Goal: Task Accomplishment & Management: Use online tool/utility

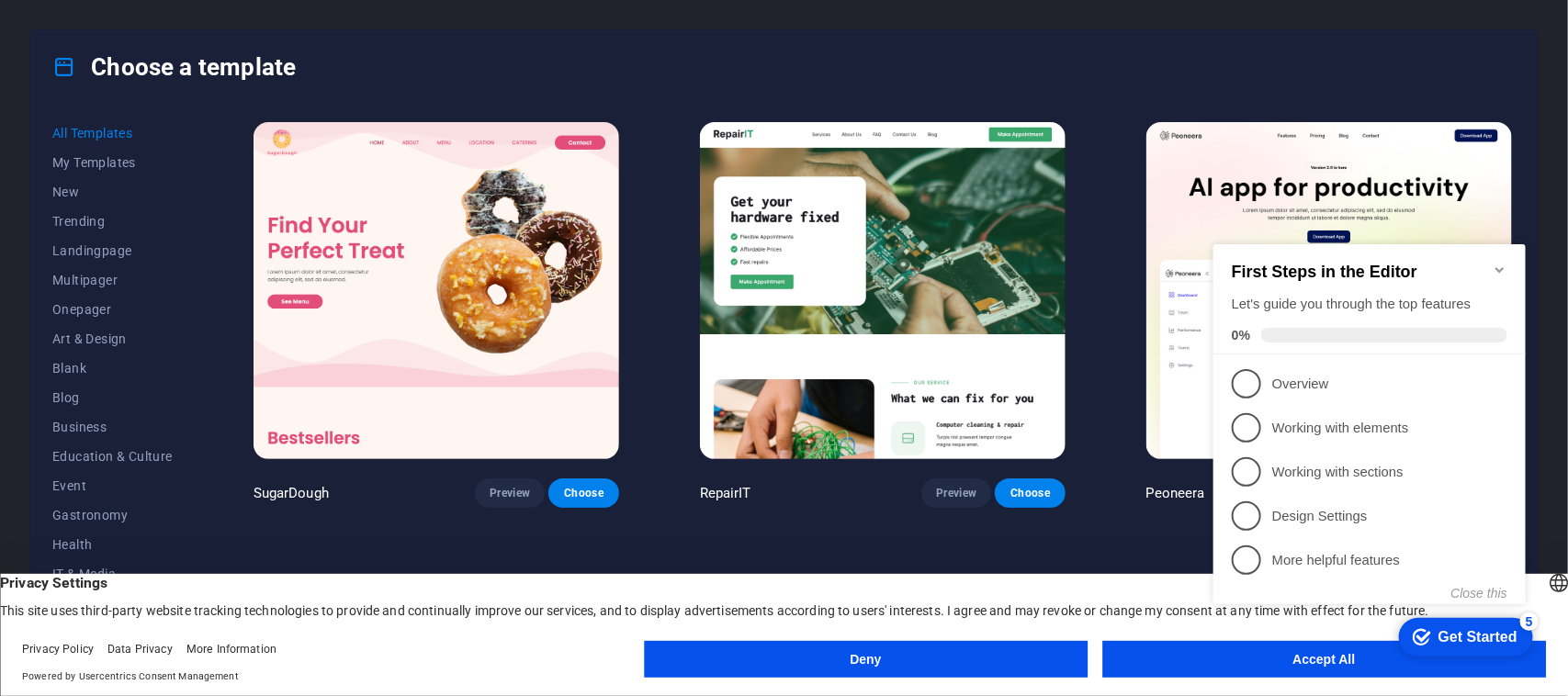
click at [1242, 659] on div "checkmark Get Started 5 First Steps in the Editor Let's guide you through the t…" at bounding box center [1372, 441] width 335 height 445
click at [1230, 648] on div "checkmark Get Started 5 First Steps in the Editor Let's guide you through the t…" at bounding box center [1372, 441] width 335 height 445
click at [1272, 662] on div "checkmark Get Started 5 First Steps in the Editor Let's guide you through the t…" at bounding box center [1372, 441] width 335 height 445
click at [1205, 648] on html "checkmark Get Started 5 First Steps in the Editor Let's guide you through the t…" at bounding box center [1372, 441] width 335 height 445
click at [1215, 652] on div "checkmark Get Started 5 First Steps in the Editor Let's guide you through the t…" at bounding box center [1372, 441] width 335 height 445
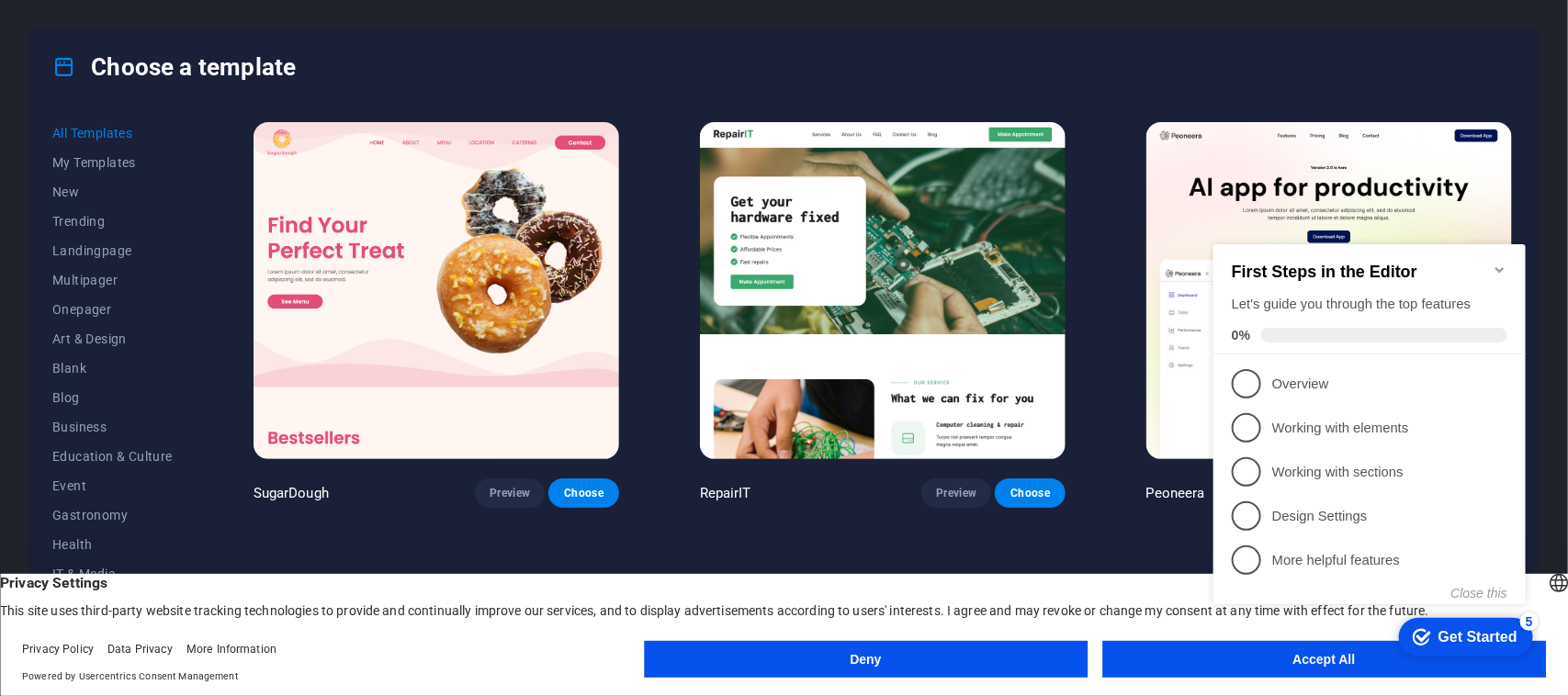
click at [1203, 666] on button "Accept All" at bounding box center [1324, 659] width 444 height 37
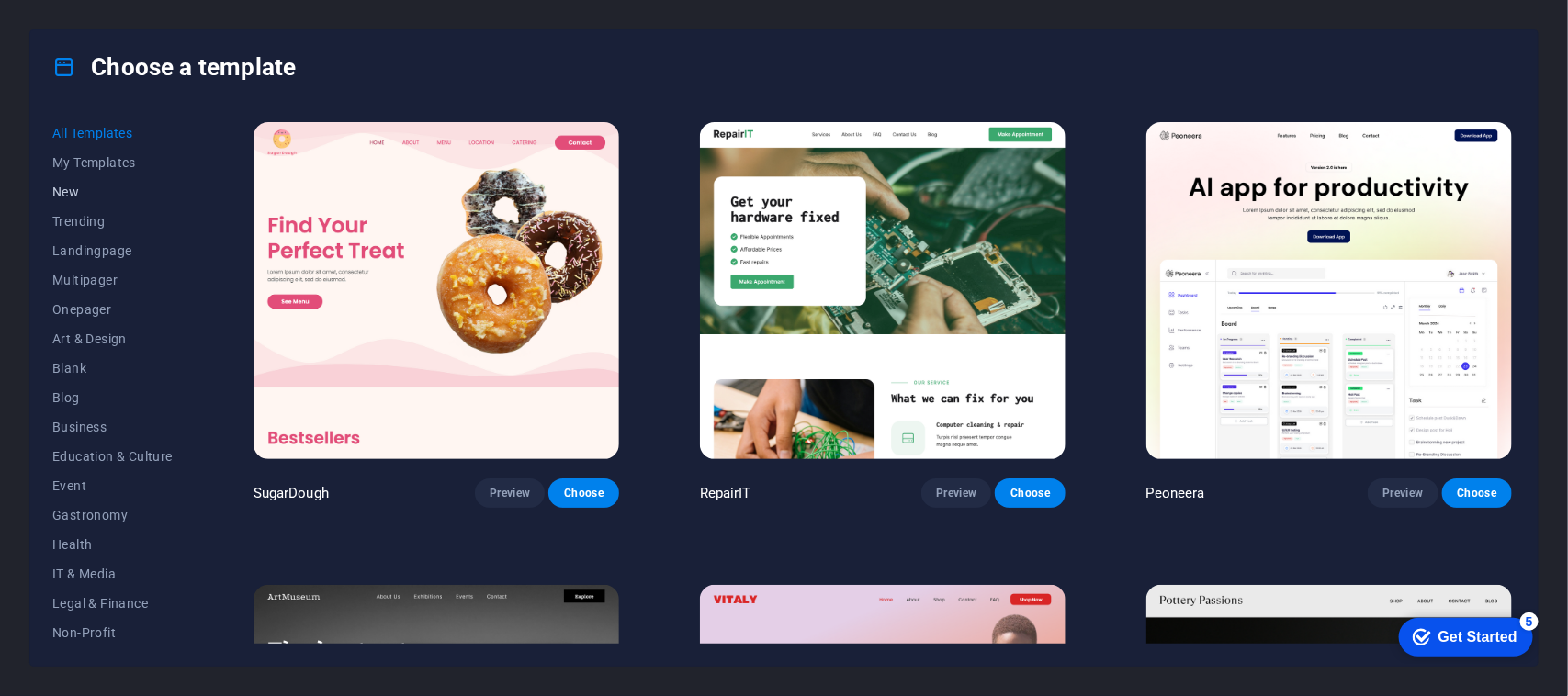
click at [56, 189] on span "New" at bounding box center [112, 191] width 121 height 14
click at [107, 167] on span "My Templates" at bounding box center [112, 162] width 121 height 14
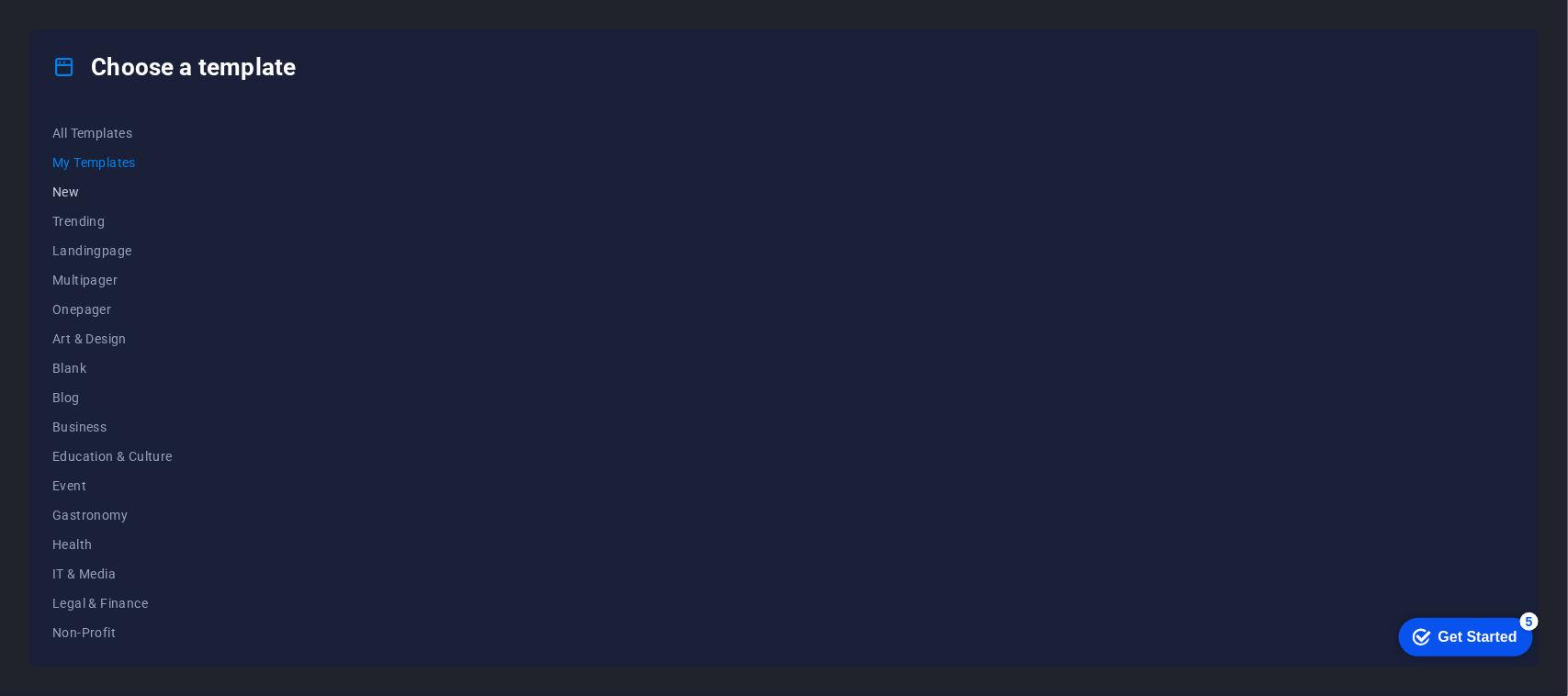
click at [68, 189] on span "New" at bounding box center [112, 191] width 121 height 14
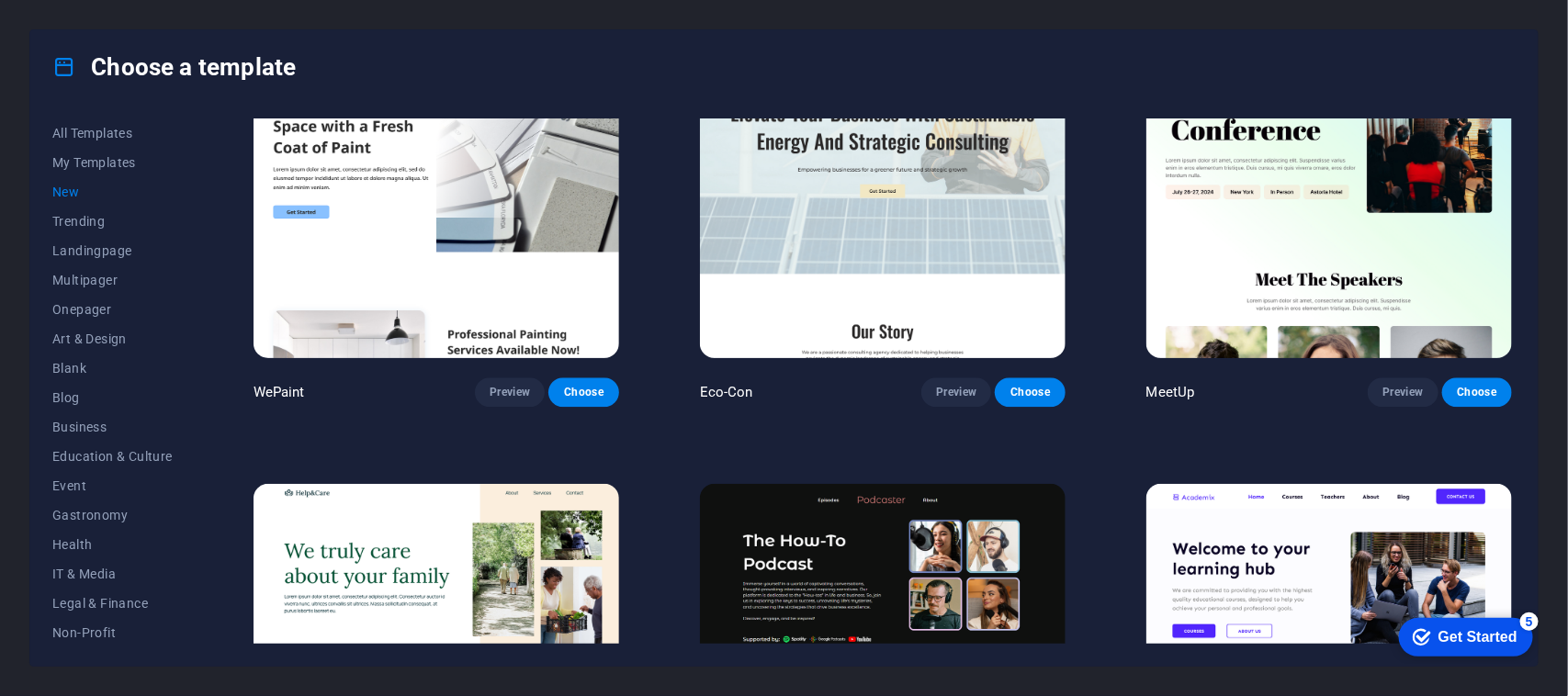
scroll to position [2168, 0]
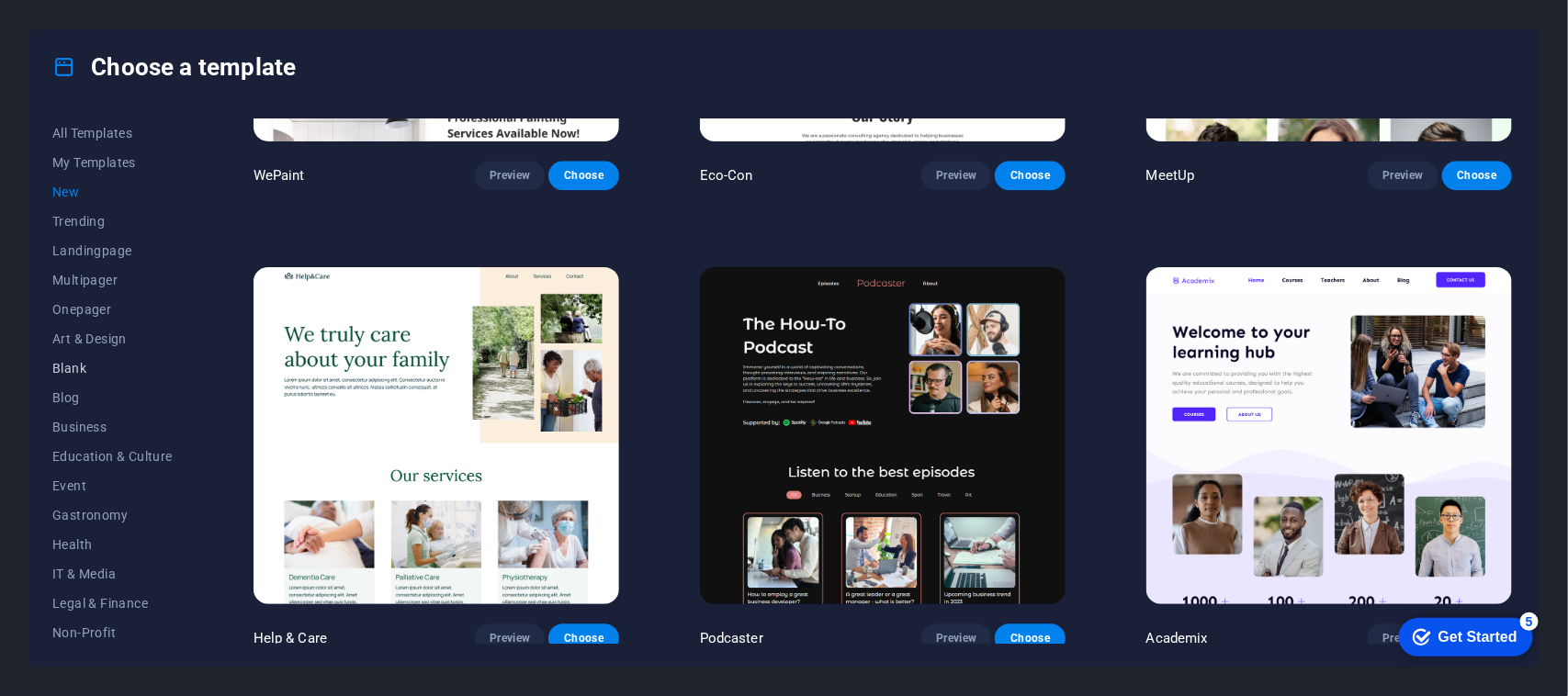
click at [94, 359] on button "Blank" at bounding box center [112, 368] width 121 height 29
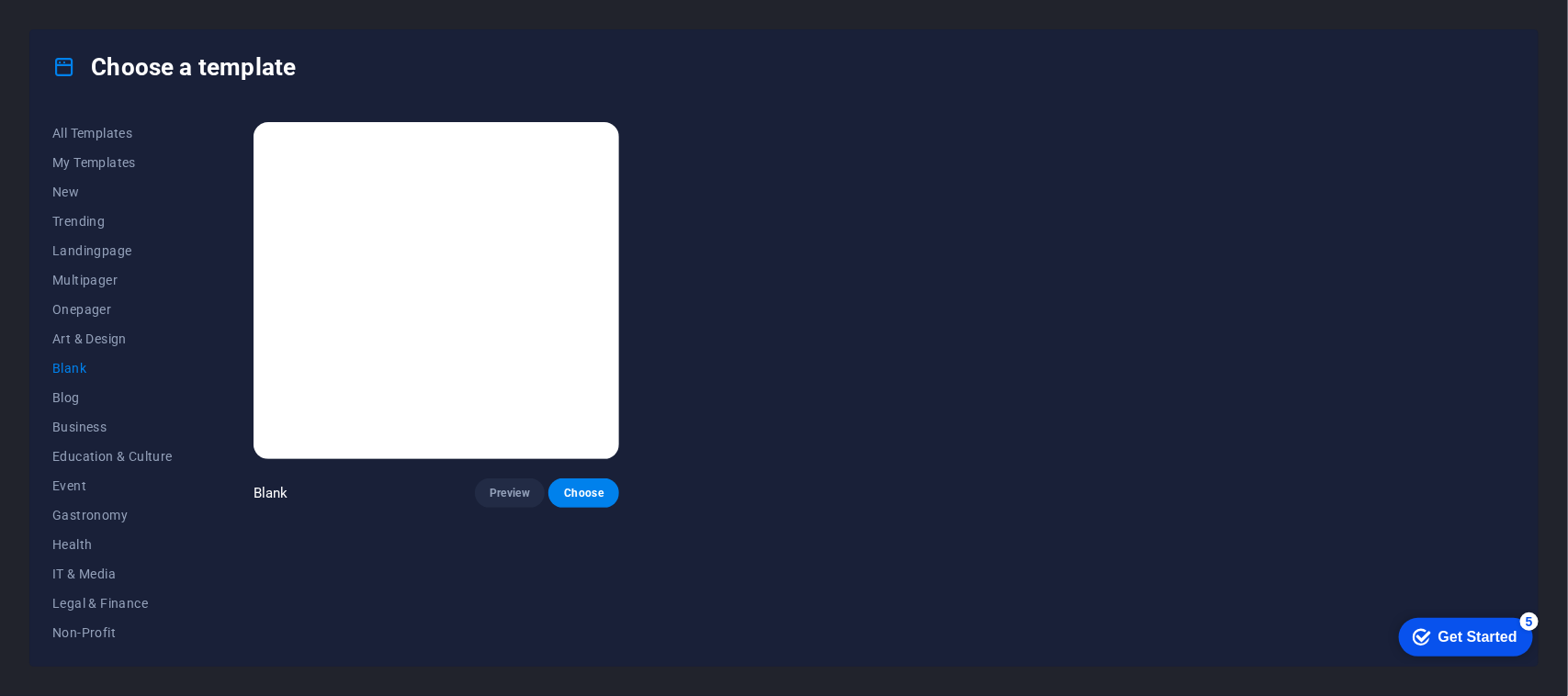
click at [529, 278] on img at bounding box center [436, 291] width 365 height 337
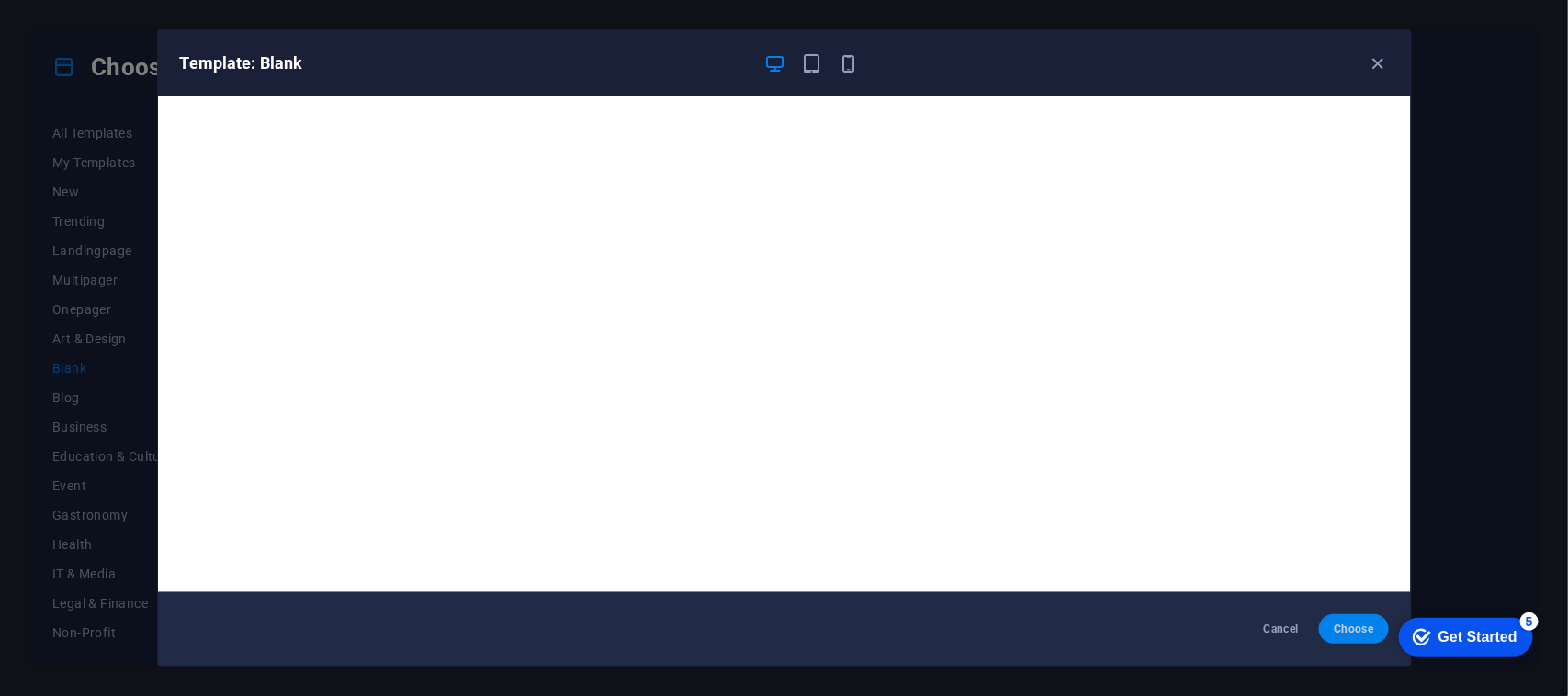
click at [1335, 628] on span "Choose" at bounding box center [1353, 629] width 40 height 14
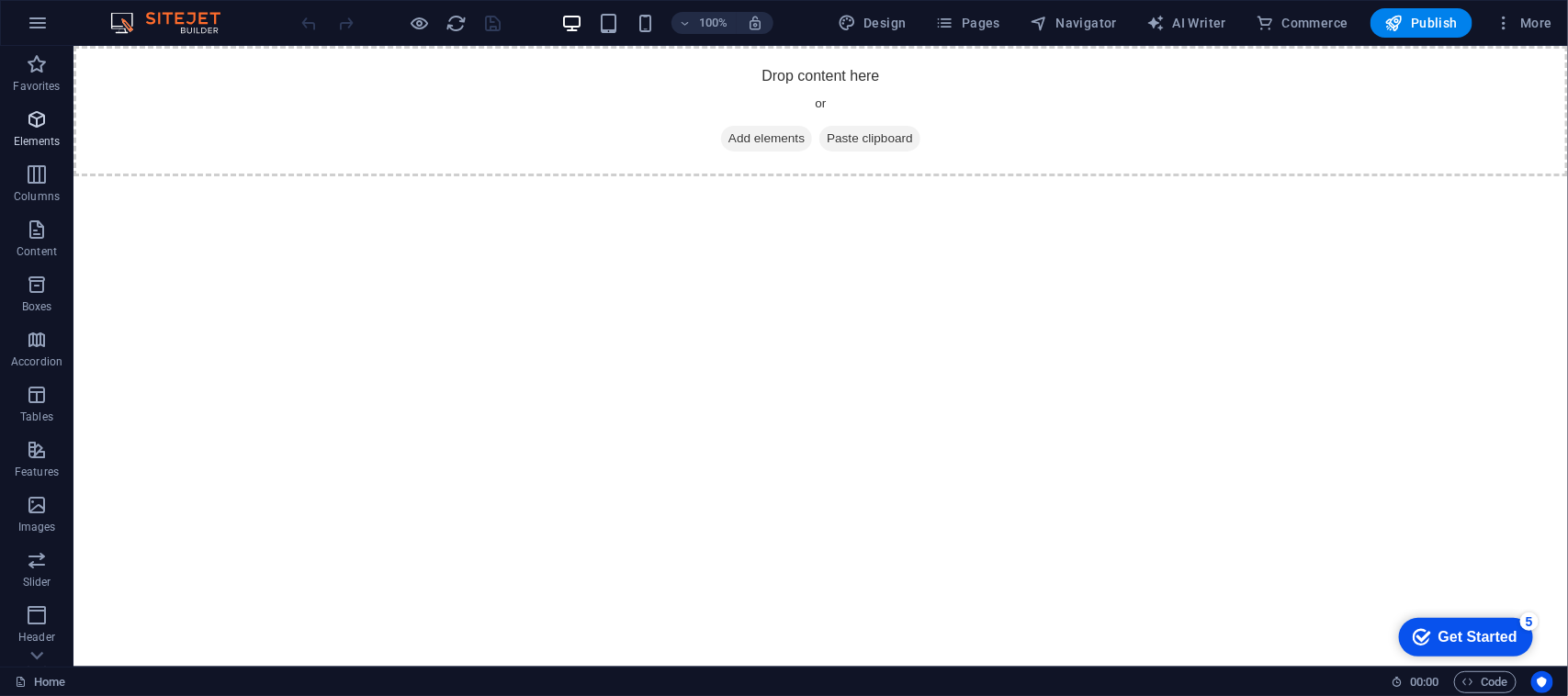
click at [41, 112] on icon "button" at bounding box center [37, 119] width 22 height 22
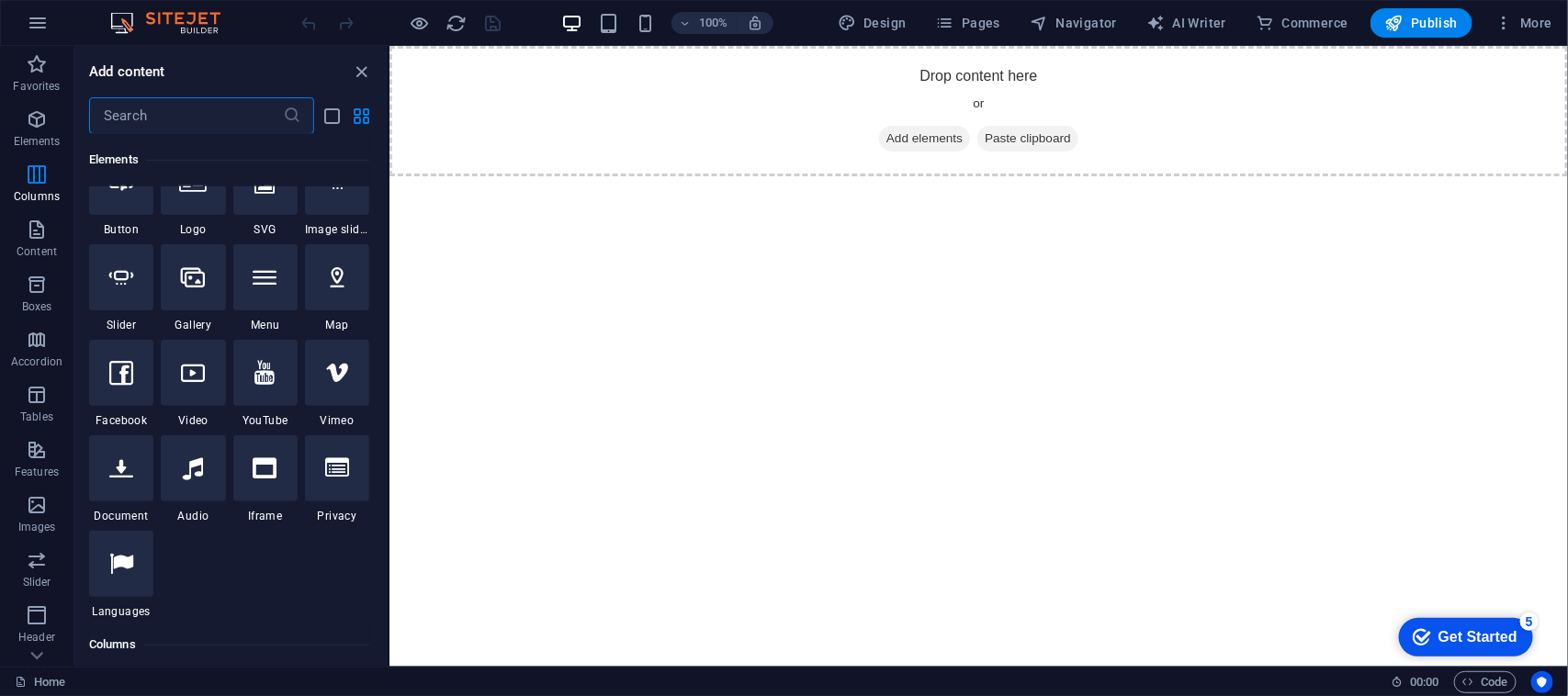
scroll to position [309, 0]
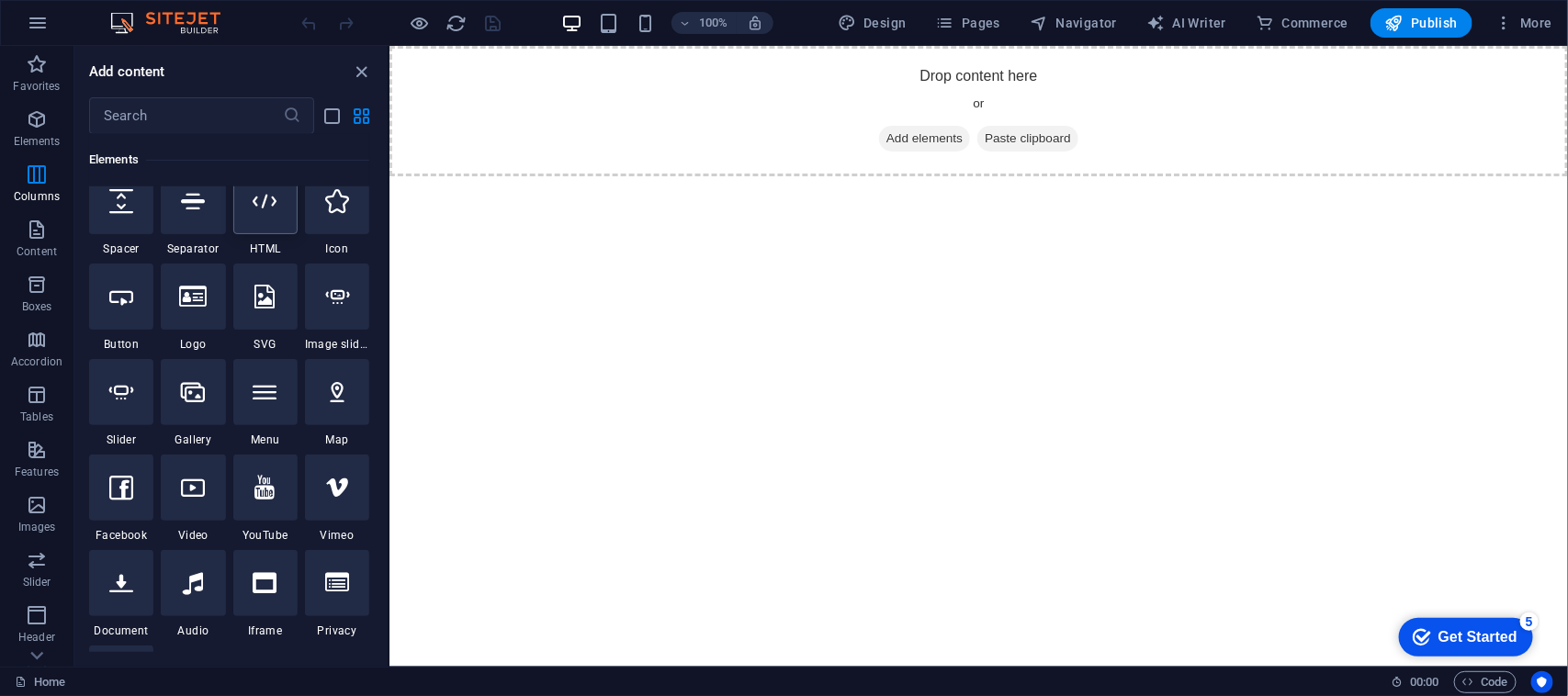
click at [261, 217] on div at bounding box center [265, 201] width 65 height 67
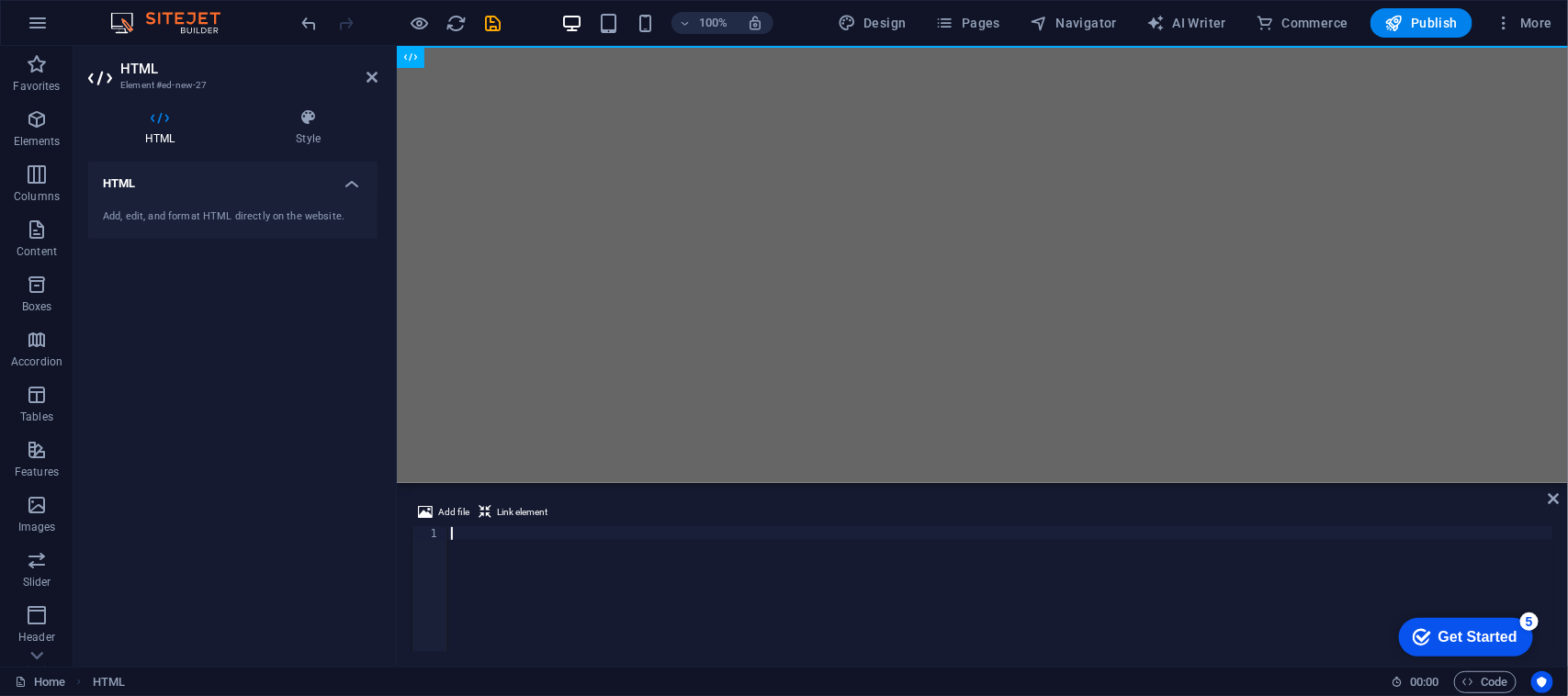
click at [546, 45] on html "Skip to main content" at bounding box center [982, 45] width 1172 height 0
click at [647, 45] on html "Skip to main content" at bounding box center [982, 45] width 1172 height 0
click at [776, 45] on html "Skip to main content" at bounding box center [982, 45] width 1172 height 0
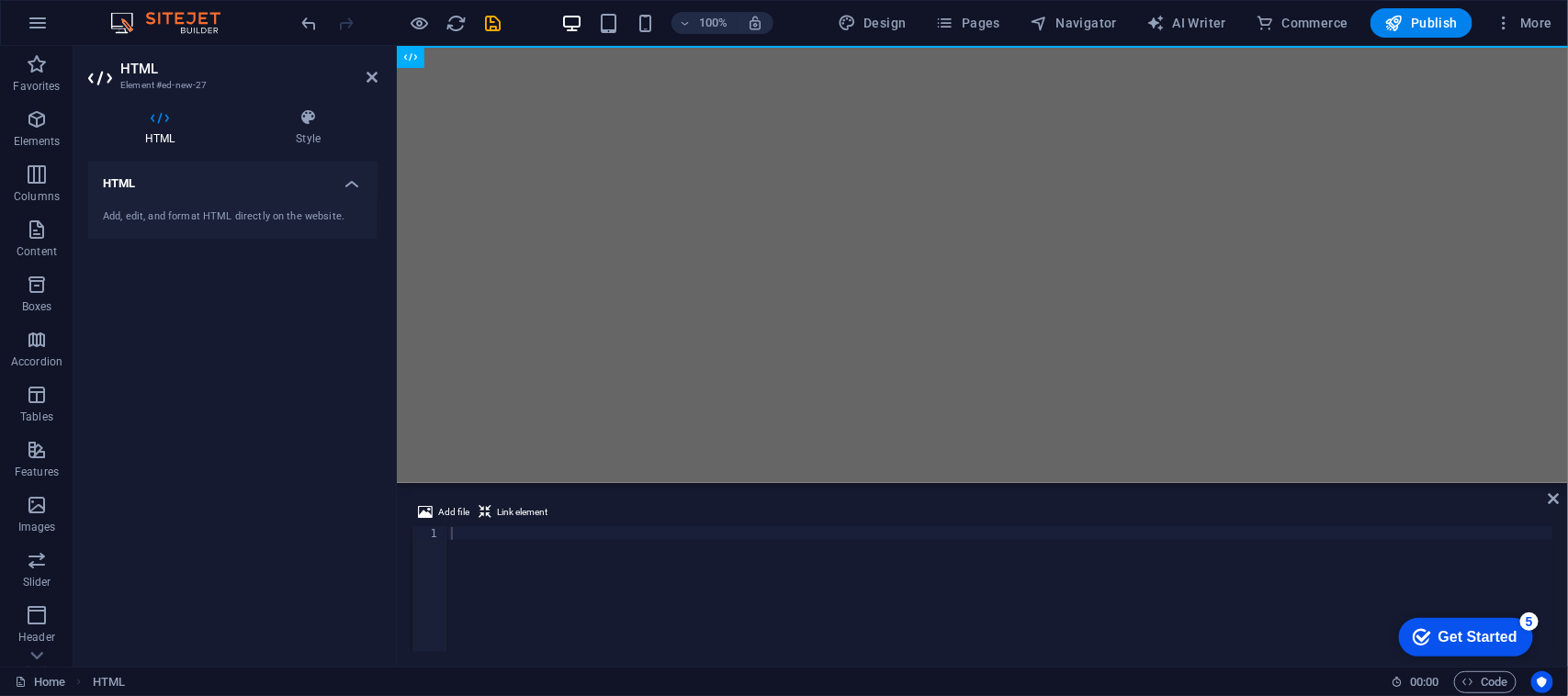
click at [565, 561] on div at bounding box center [1001, 602] width 1107 height 150
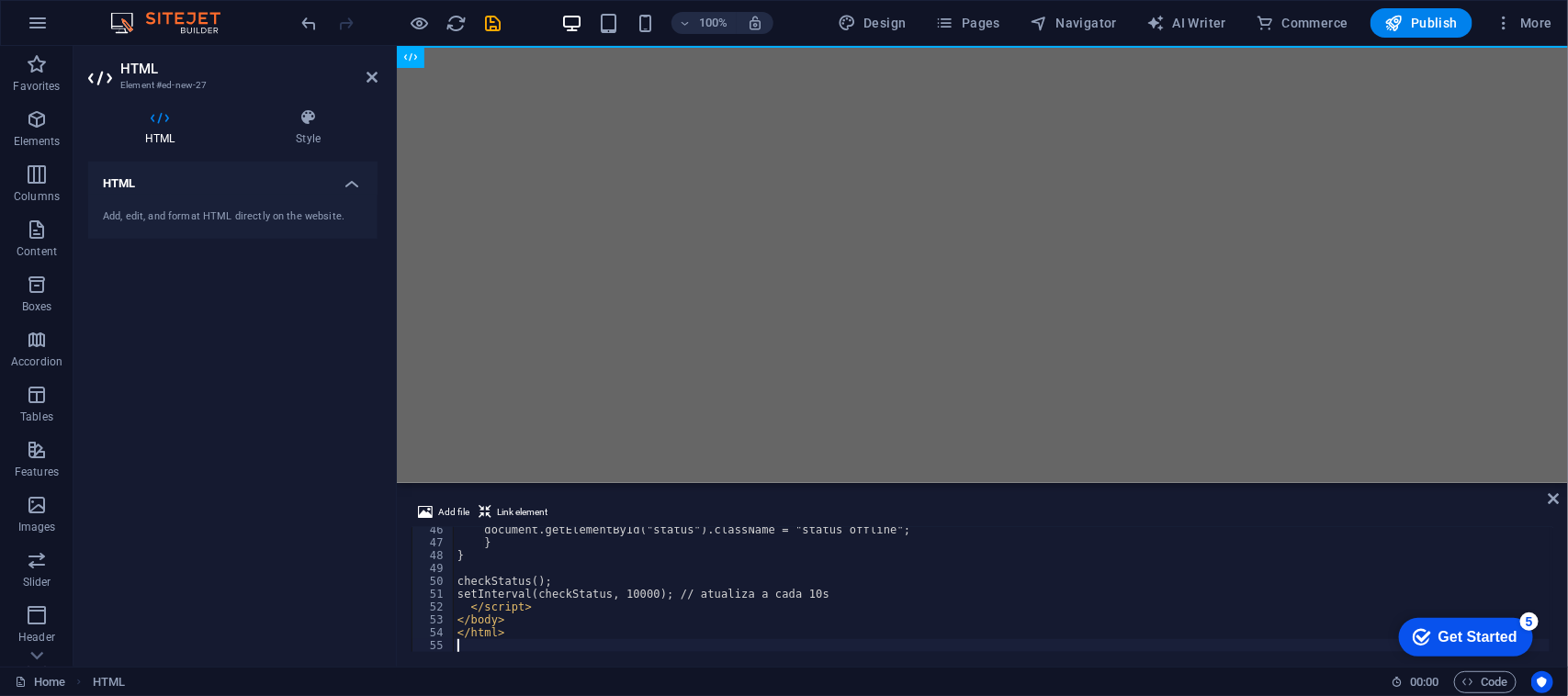
scroll to position [581, 0]
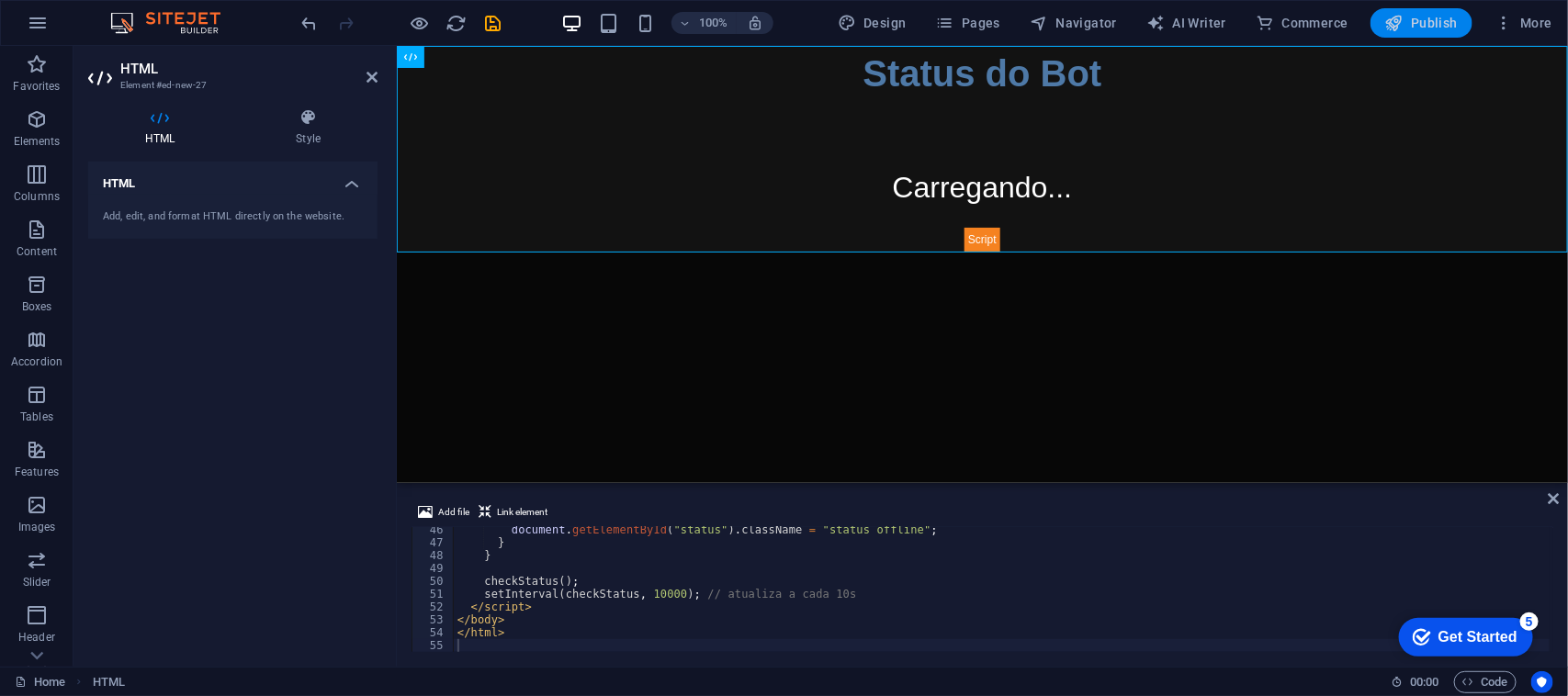
click at [1413, 15] on span "Publish" at bounding box center [1421, 22] width 72 height 18
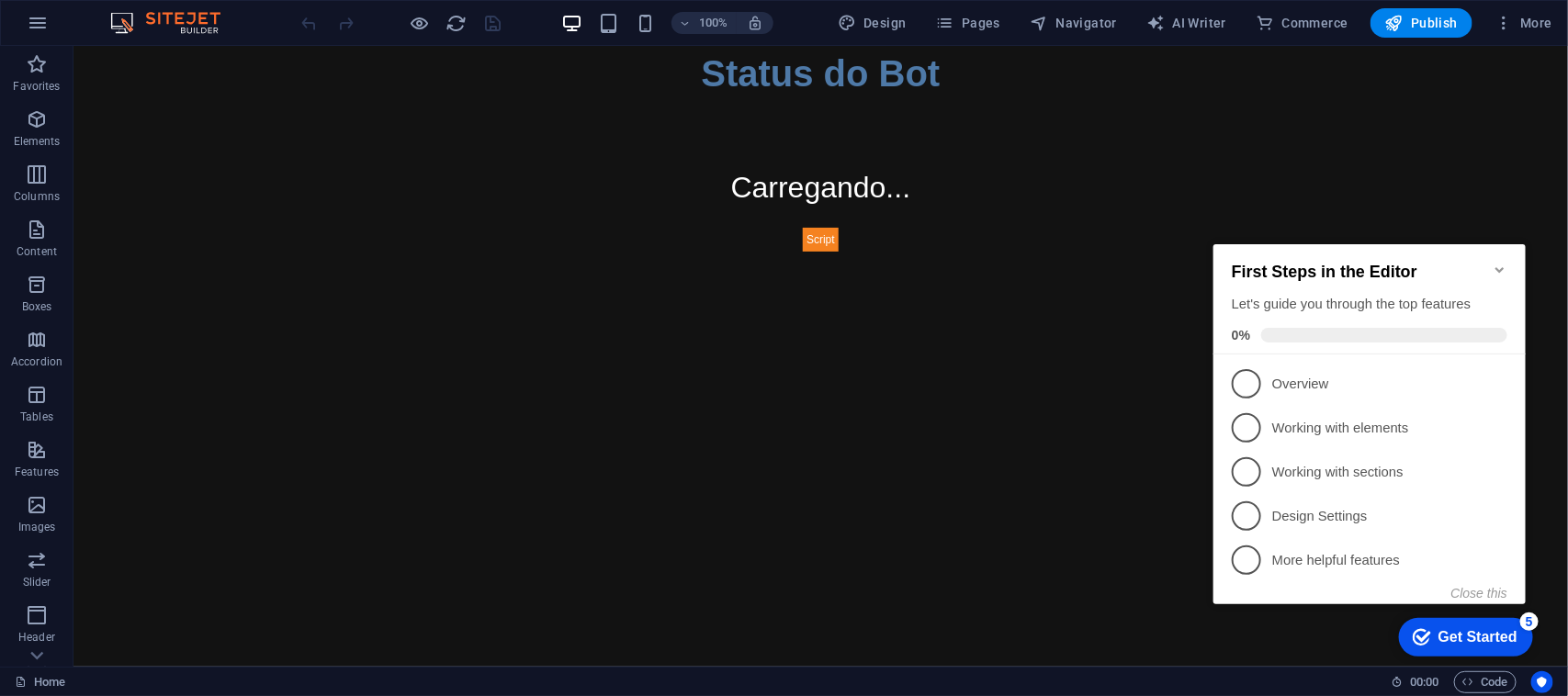
click at [864, 251] on html "Skip to main content Status do Bot Status do Bot Carregando..." at bounding box center [820, 147] width 1495 height 205
click at [1431, 32] on span "Publish" at bounding box center [1421, 22] width 72 height 18
